Goal: Use online tool/utility: Utilize a website feature to perform a specific function

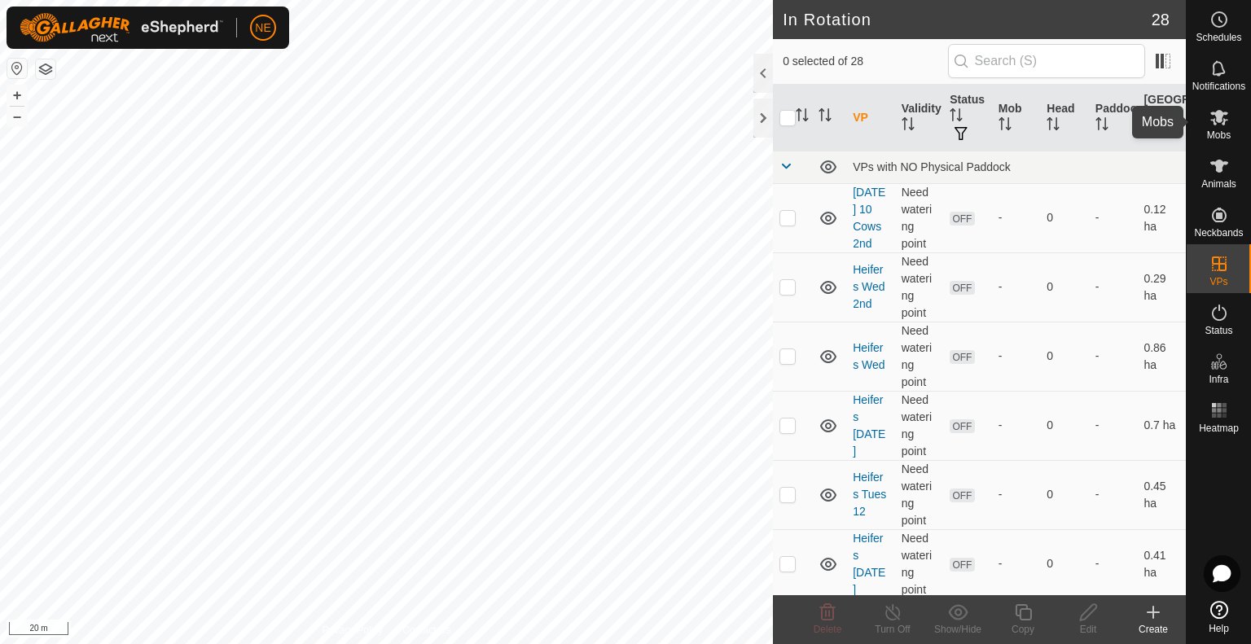
click at [1204, 133] on div "Mobs" at bounding box center [1219, 122] width 64 height 49
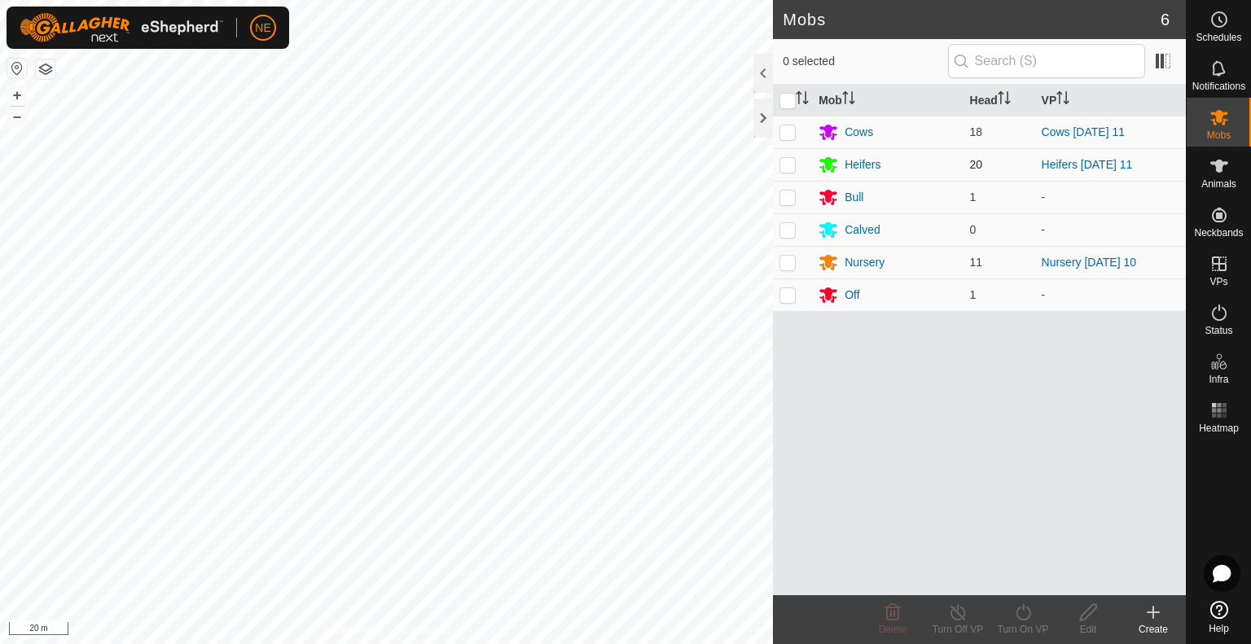
click at [787, 169] on p-checkbox at bounding box center [788, 164] width 16 height 13
checkbox input "true"
click at [1013, 622] on div "Turn On VP" at bounding box center [1023, 629] width 65 height 15
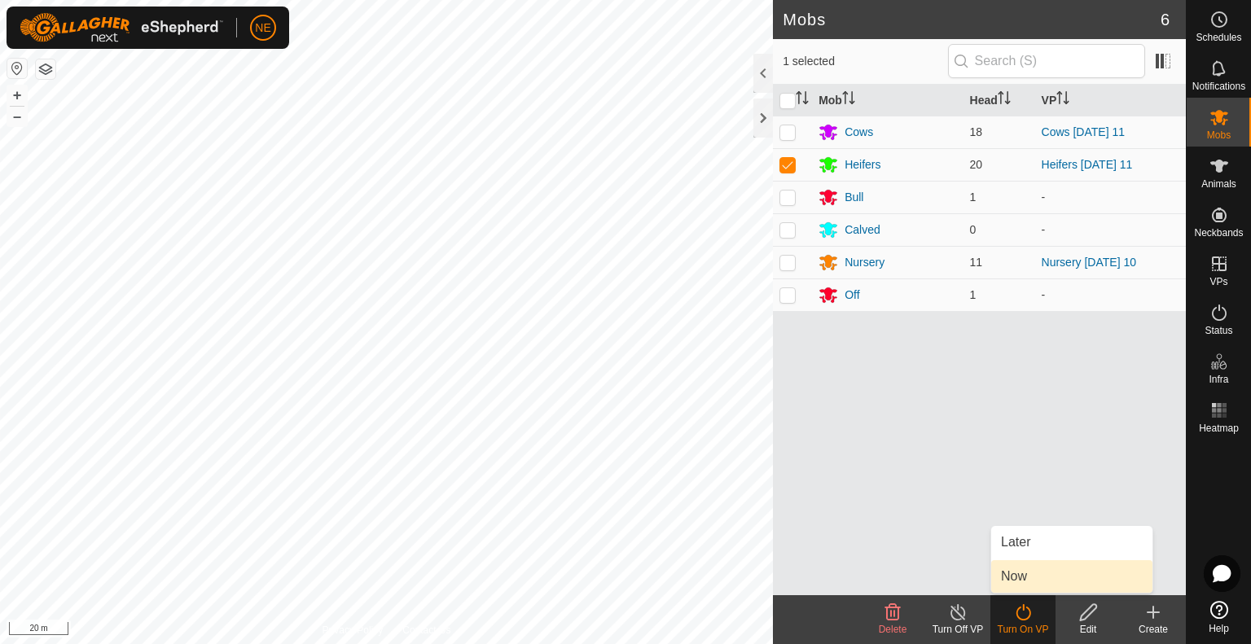
click at [1033, 579] on link "Now" at bounding box center [1071, 576] width 161 height 33
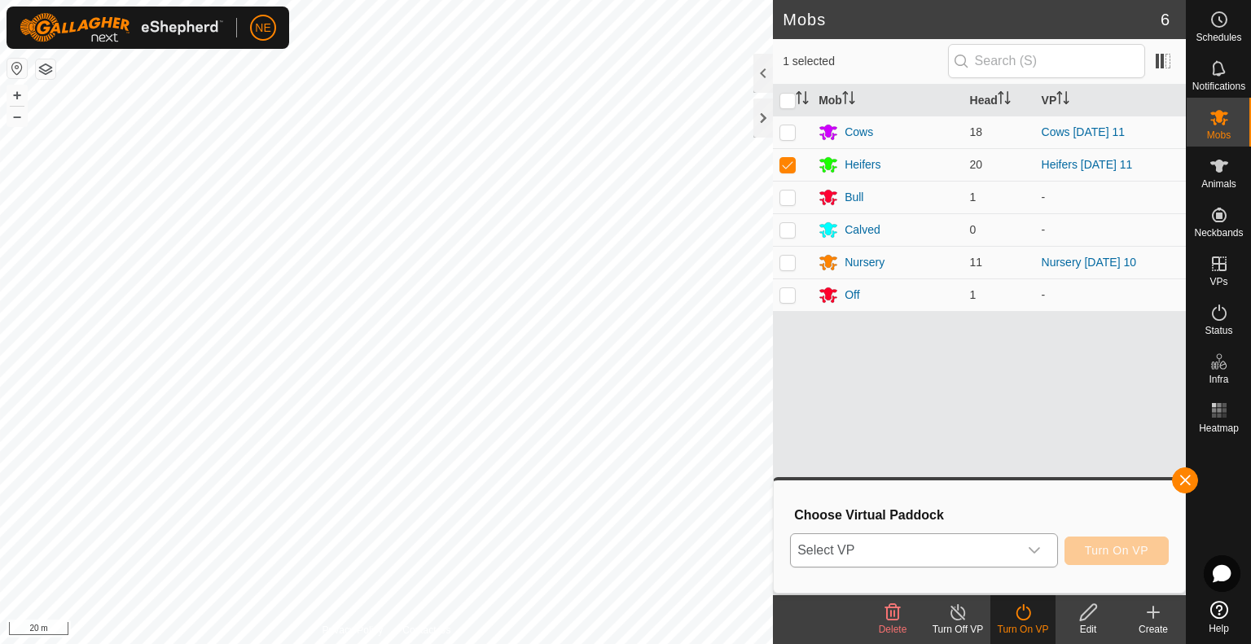
click at [1035, 551] on icon "dropdown trigger" at bounding box center [1034, 550] width 13 height 13
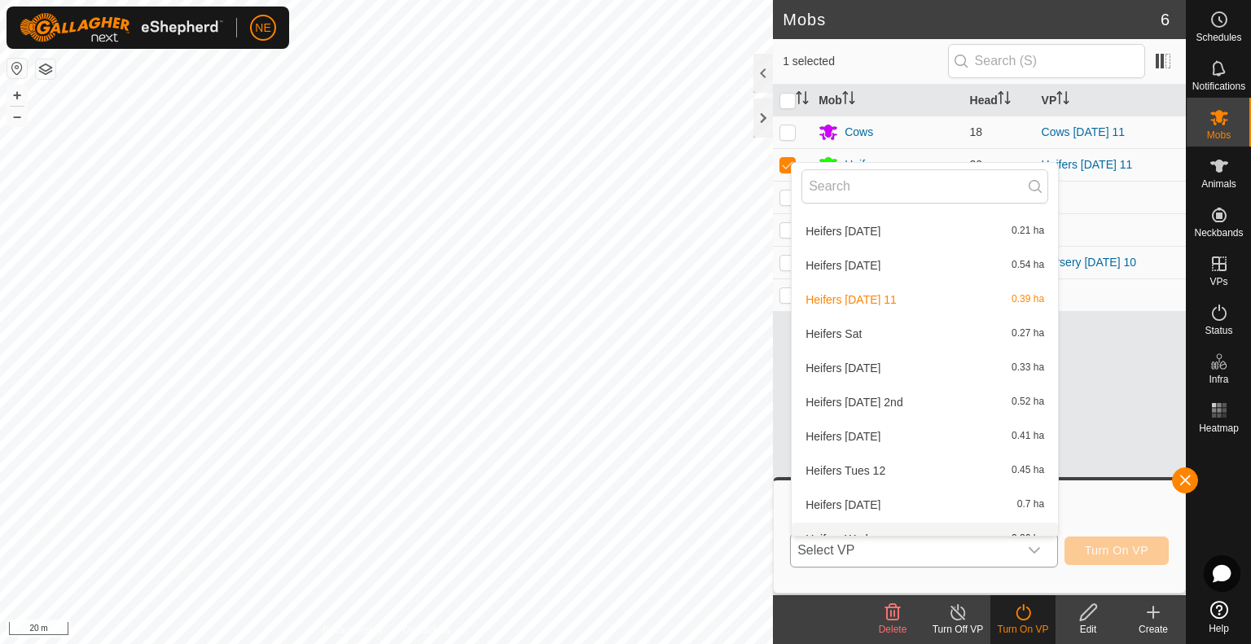
scroll to position [429, 0]
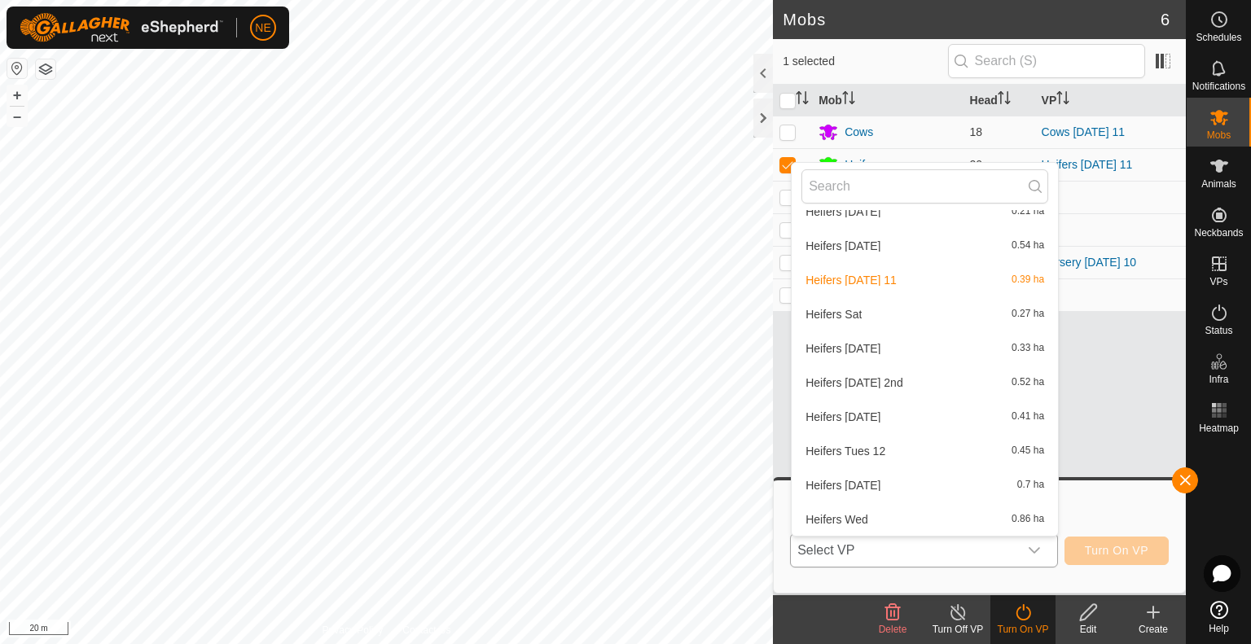
click at [883, 452] on li "Heifers Tues 12 0.45 ha" at bounding box center [925, 451] width 266 height 33
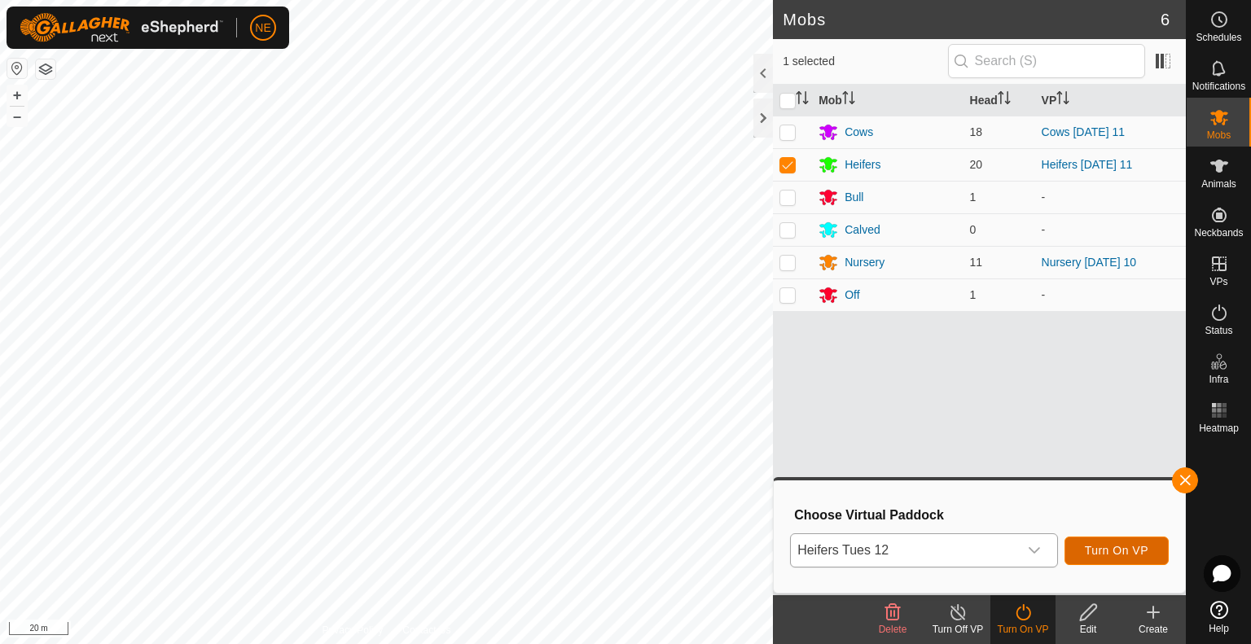
click at [1118, 559] on button "Turn On VP" at bounding box center [1117, 551] width 104 height 29
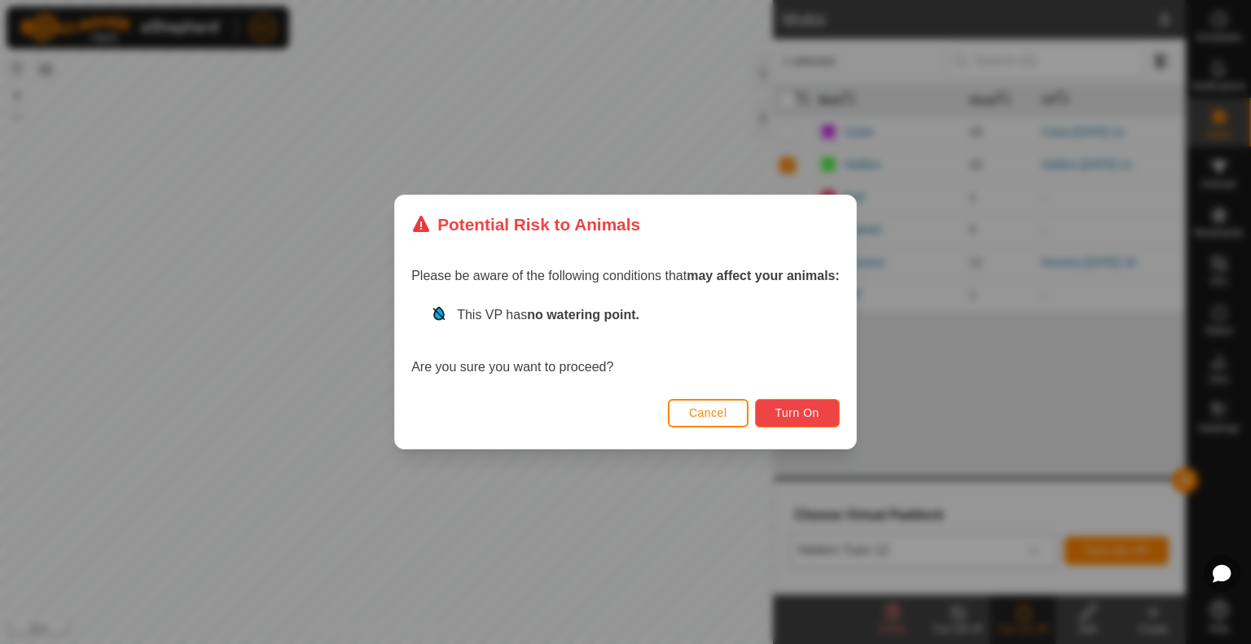
click at [783, 411] on span "Turn On" at bounding box center [798, 413] width 44 height 13
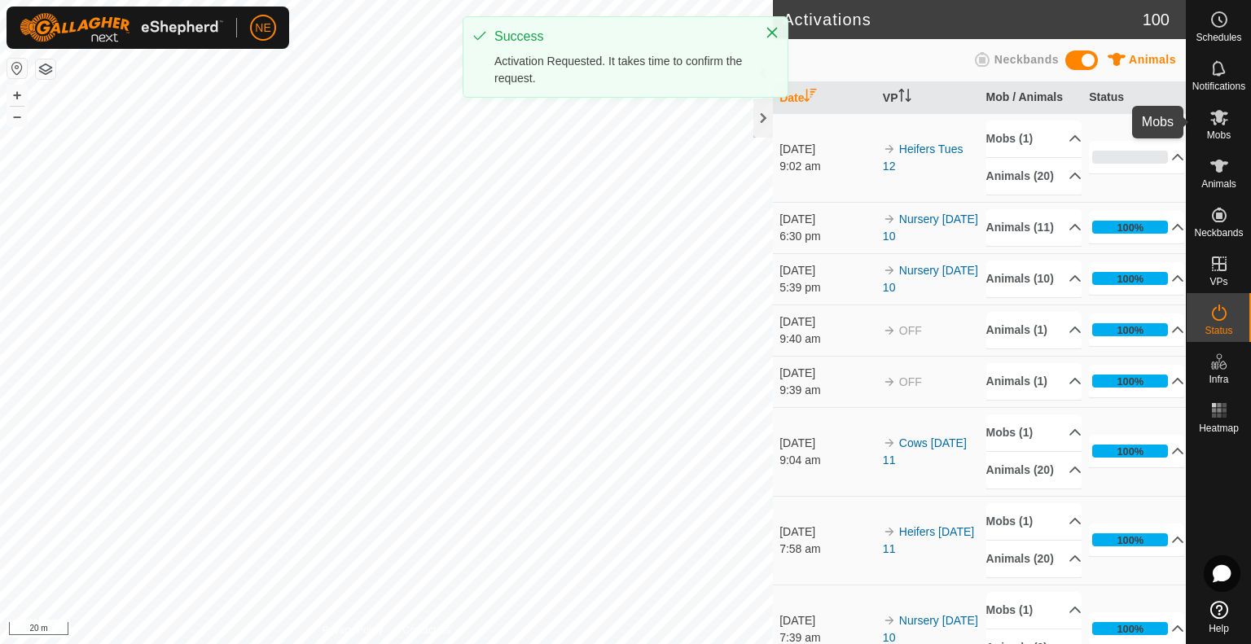
click at [1214, 116] on icon at bounding box center [1220, 118] width 20 height 20
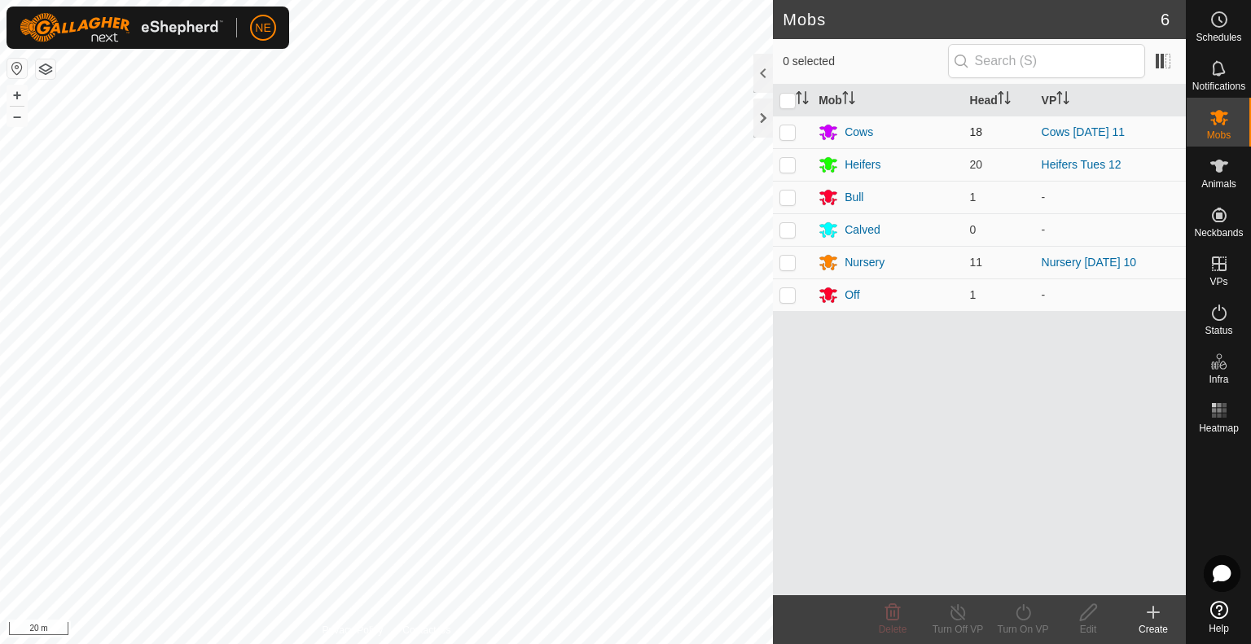
click at [795, 126] on p-tablecheckbox at bounding box center [788, 131] width 16 height 13
checkbox input "true"
click at [1029, 627] on div "Turn On VP" at bounding box center [1023, 629] width 65 height 15
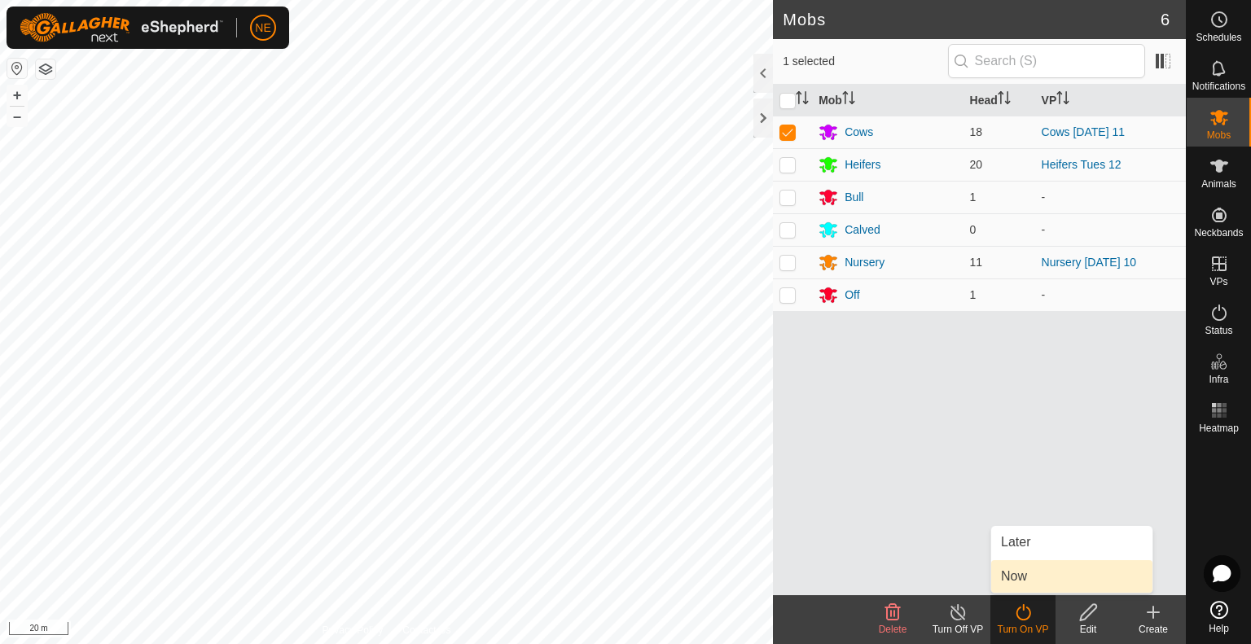
click at [1023, 586] on link "Now" at bounding box center [1071, 576] width 161 height 33
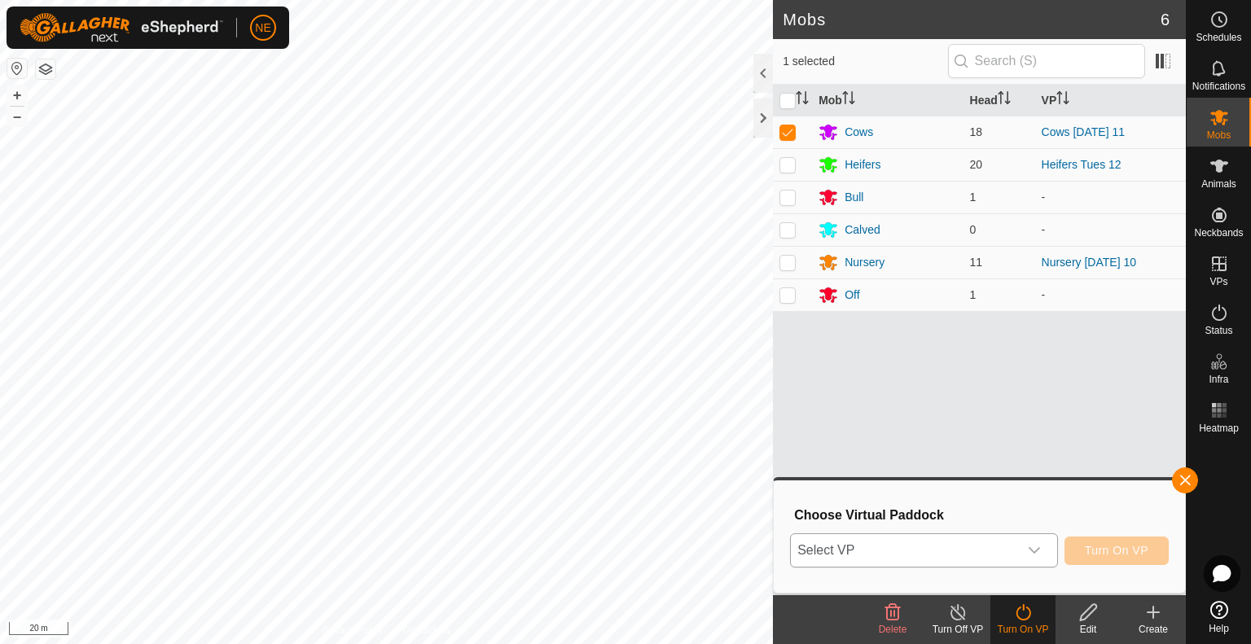
click at [1046, 545] on div "dropdown trigger" at bounding box center [1034, 550] width 33 height 33
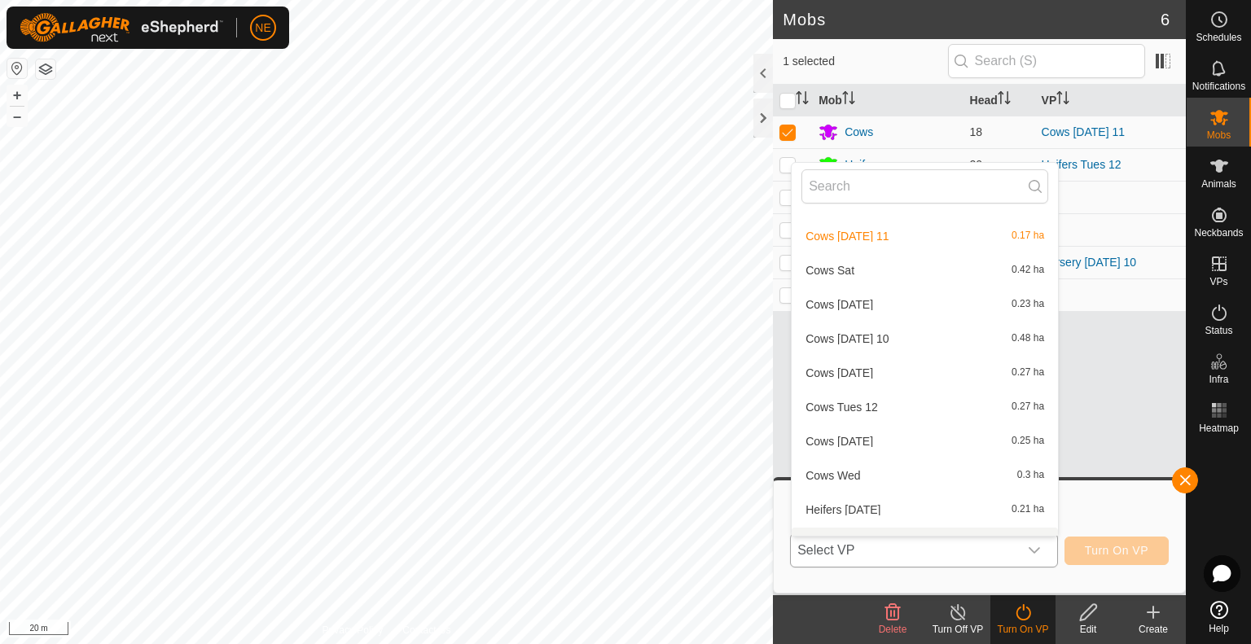
scroll to position [155, 0]
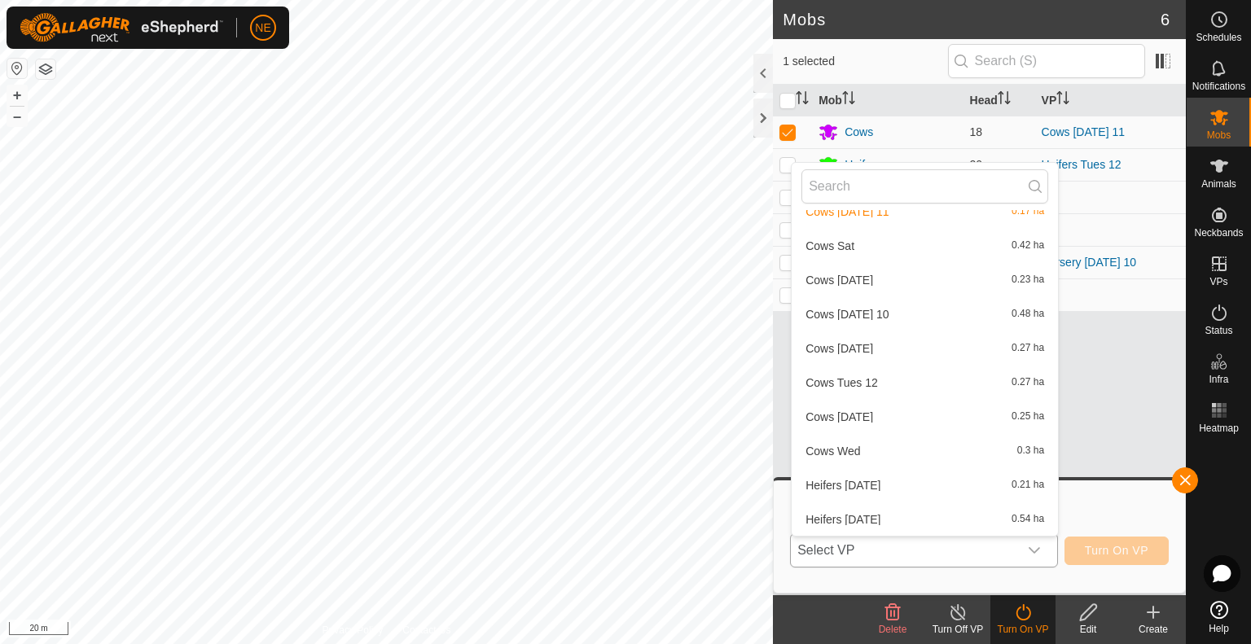
click at [873, 379] on li "Cows Tues 12 0.27 ha" at bounding box center [925, 383] width 266 height 33
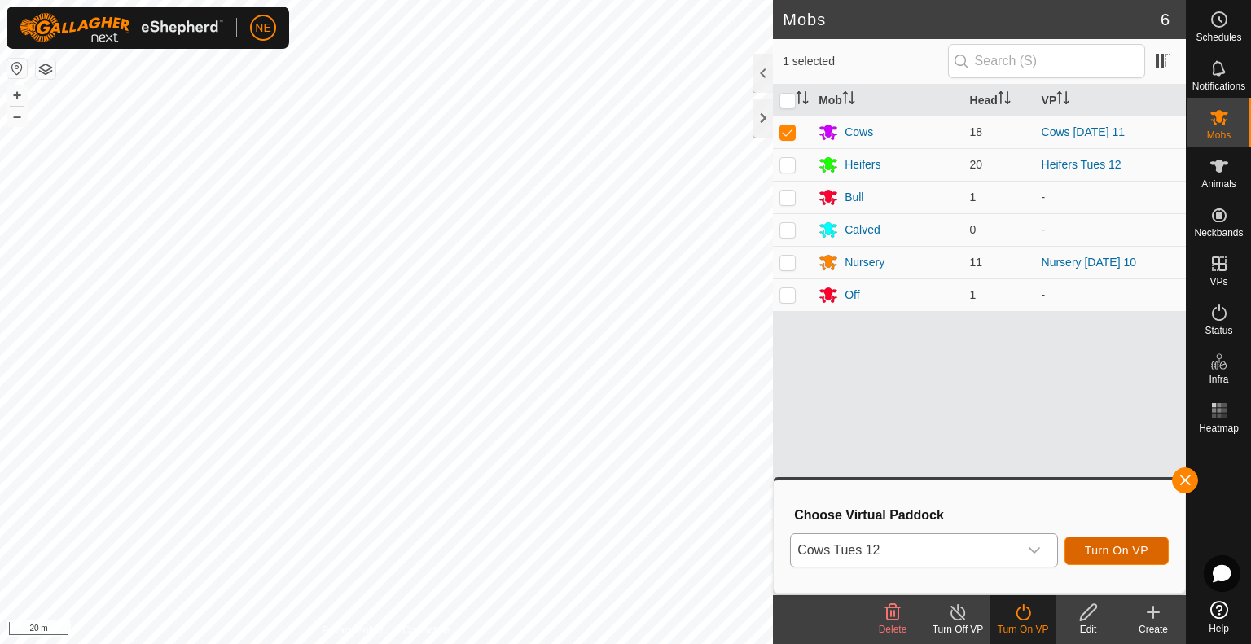
click at [1109, 544] on span "Turn On VP" at bounding box center [1117, 550] width 64 height 13
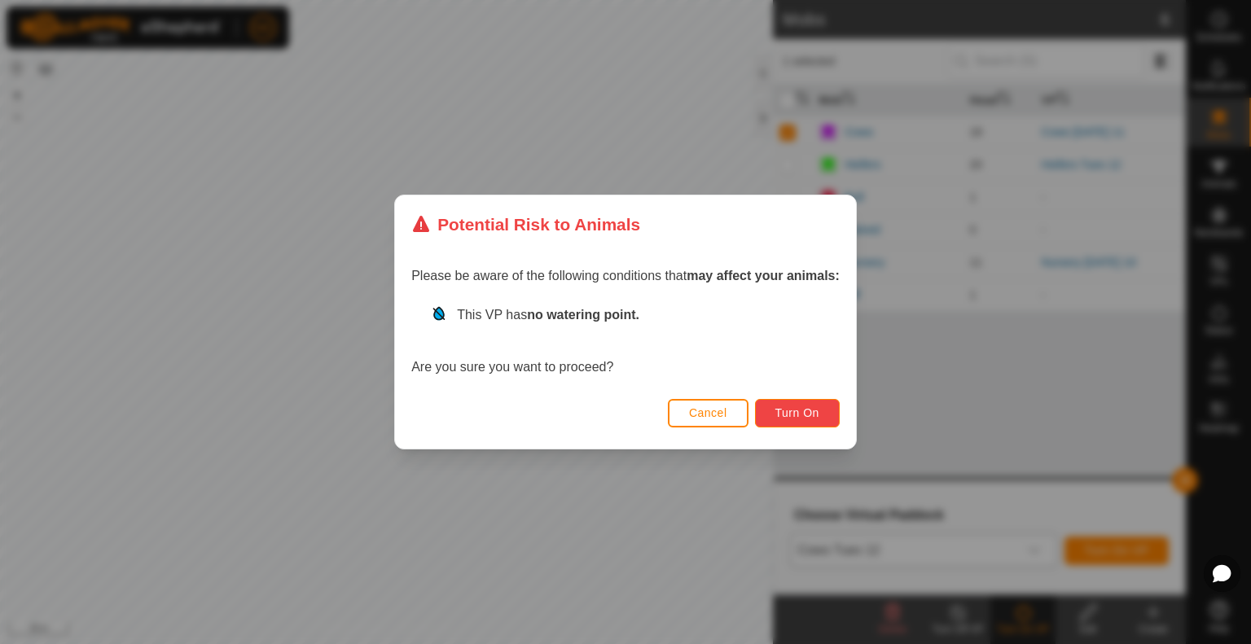
click at [807, 426] on button "Turn On" at bounding box center [797, 413] width 85 height 29
